Goal: Check status: Check status

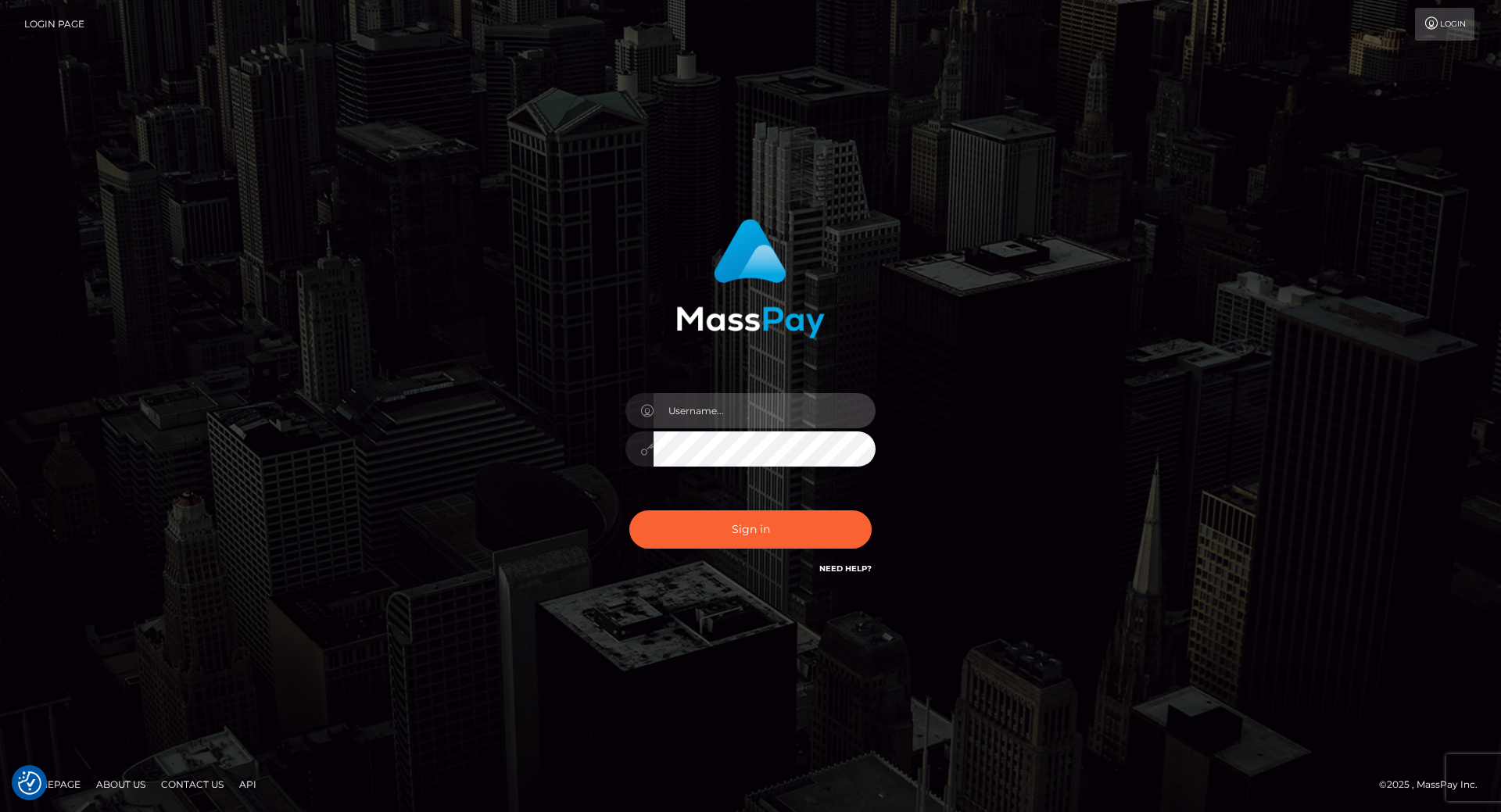
click at [708, 409] on input "text" at bounding box center [764, 411] width 222 height 36
type input "leslie.throne"
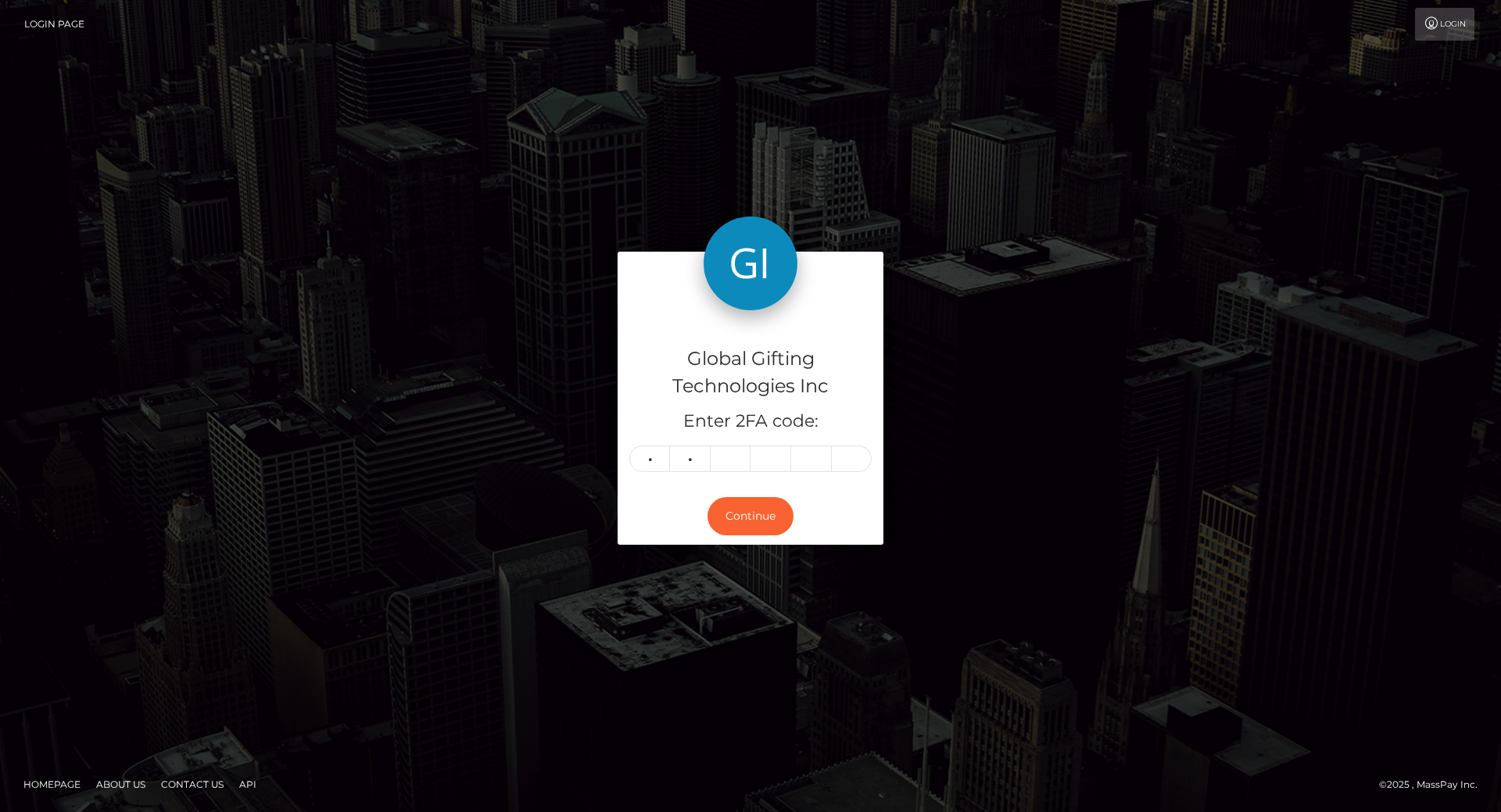
type input "3"
type input "0"
type input "1"
type input "2"
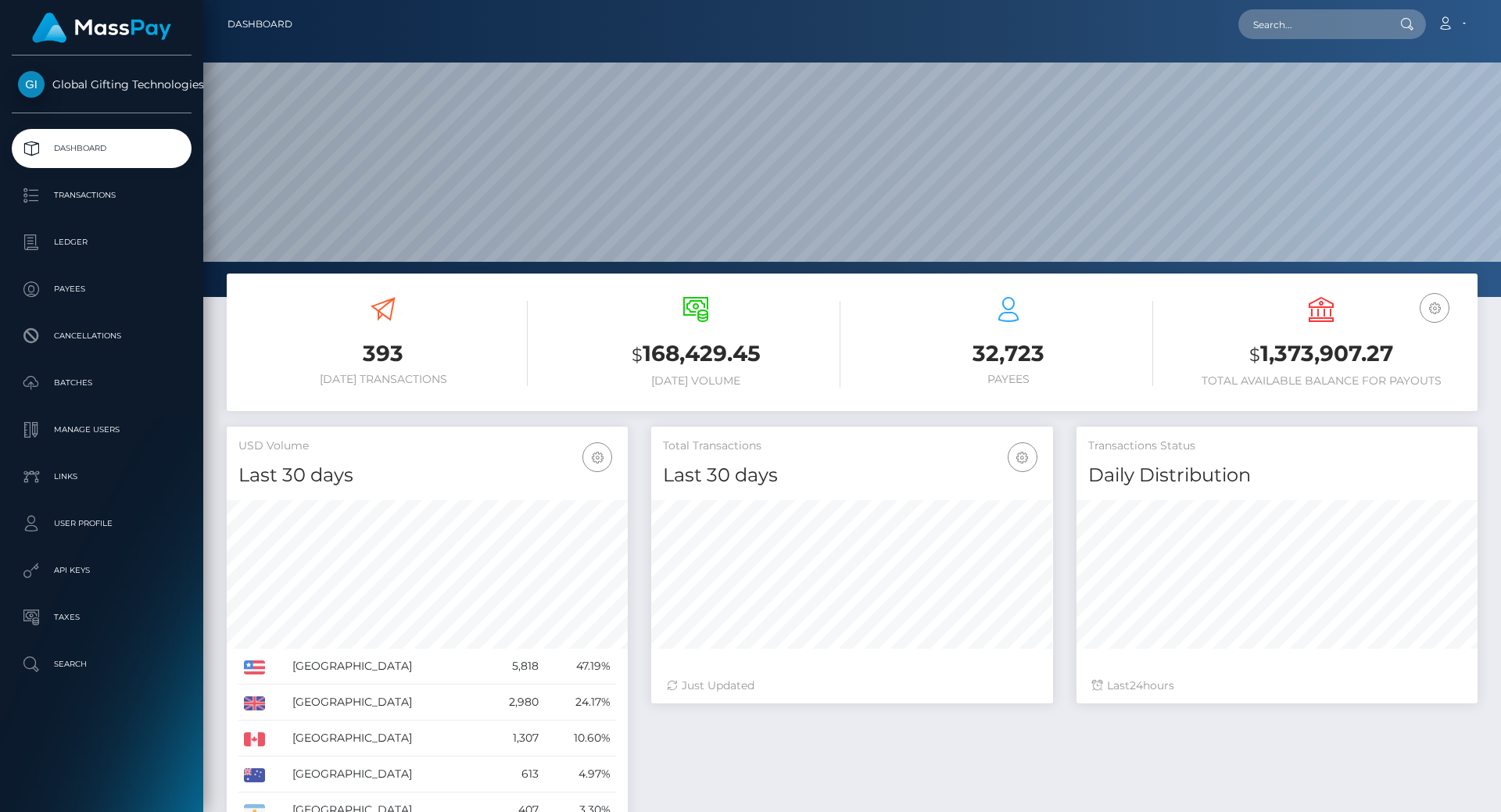
scroll to position [297, 1298]
click at [1328, 372] on div "USD Balance $ 1,373,907.27 Total Available Balance for Payouts" at bounding box center [1322, 342] width 289 height 91
click at [1298, 348] on h3 "$ 1,373,907.27" at bounding box center [1322, 354] width 289 height 32
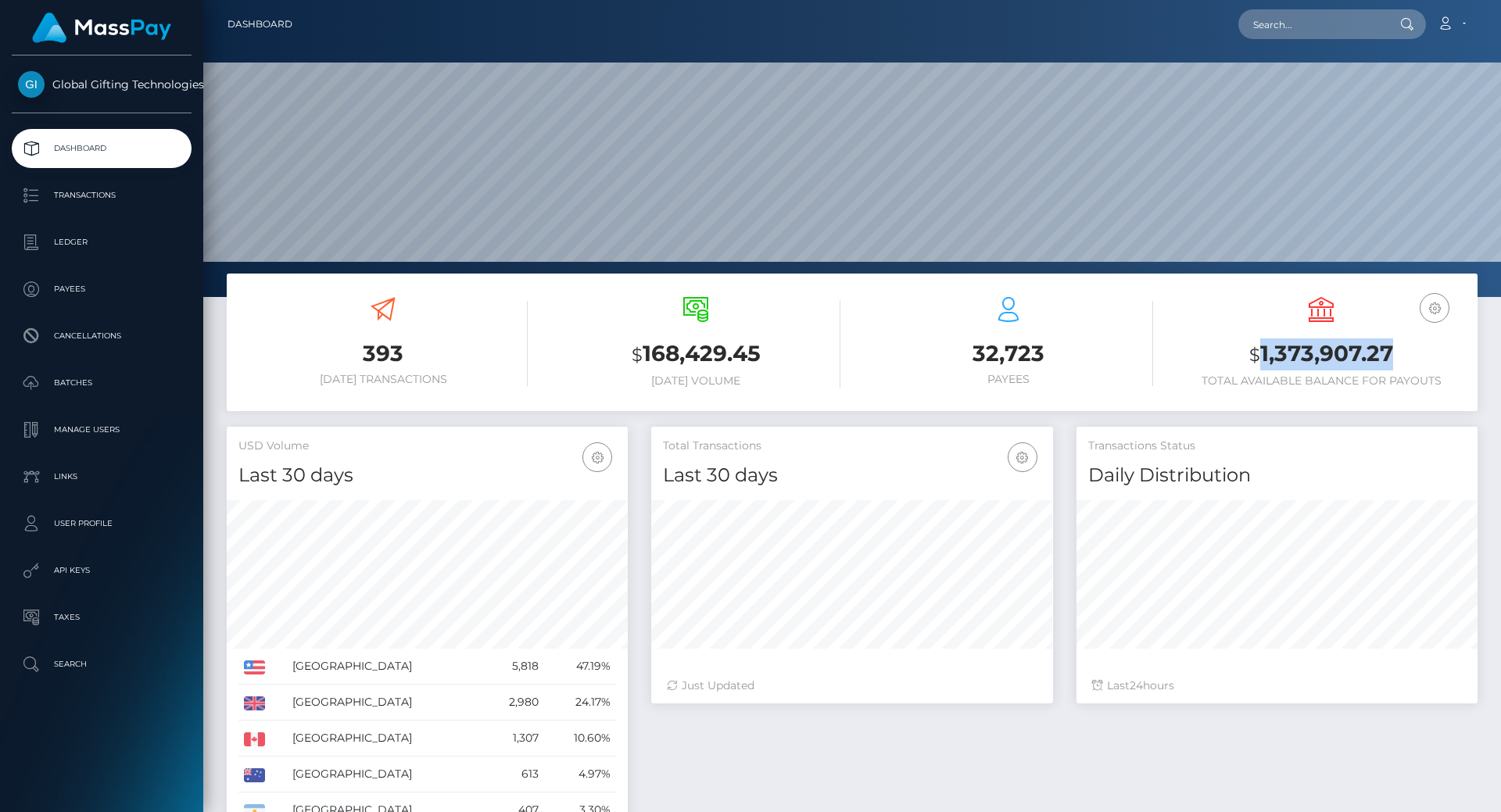
copy h3 "1,373,907.27"
